Goal: Check status: Check status

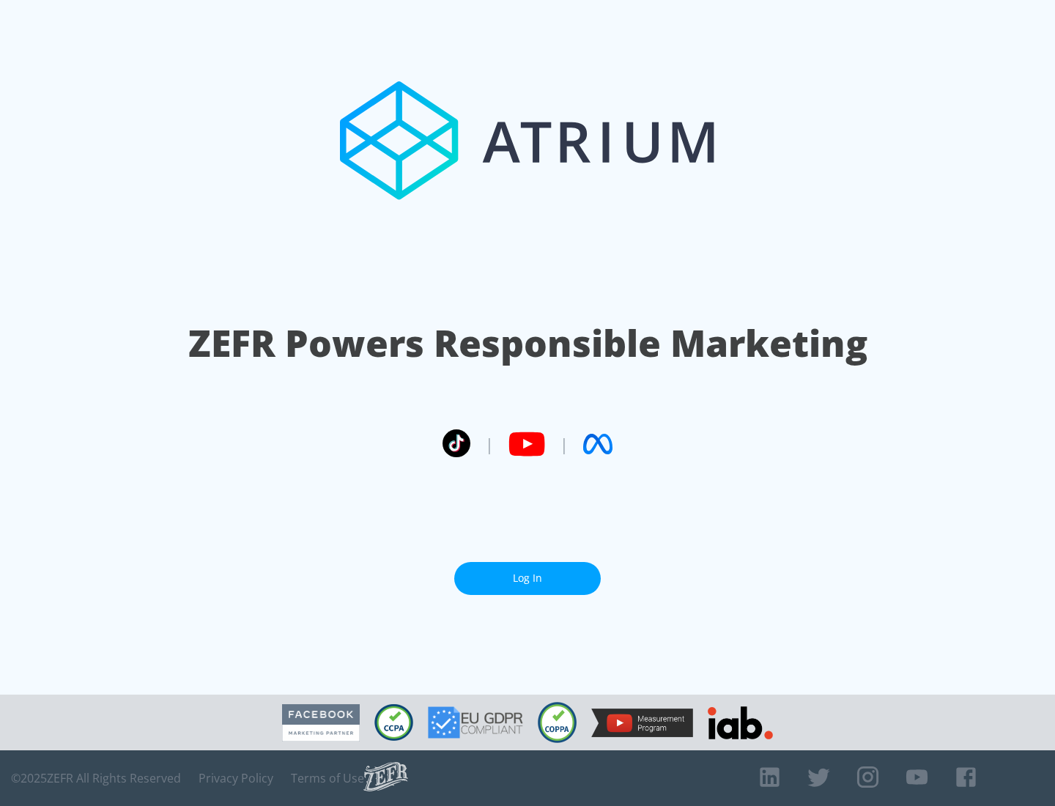
click at [528, 578] on link "Log In" at bounding box center [527, 578] width 147 height 33
